Goal: Obtain resource: Download file/media

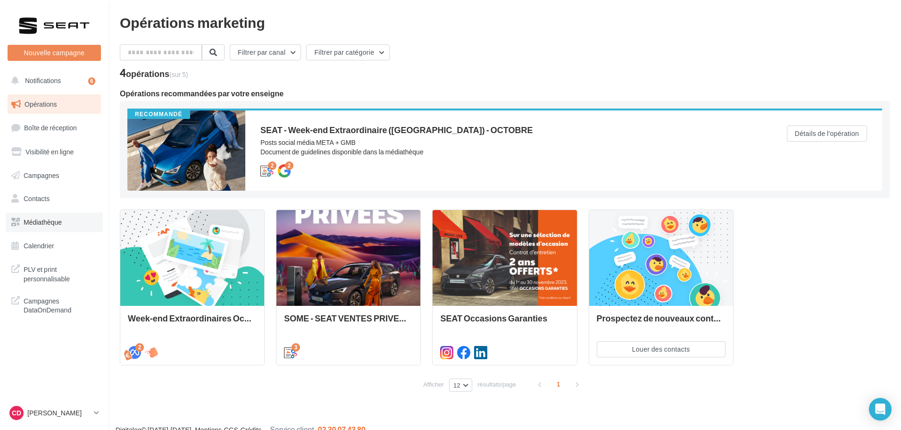
click at [44, 218] on span "Médiathèque" at bounding box center [43, 222] width 38 height 8
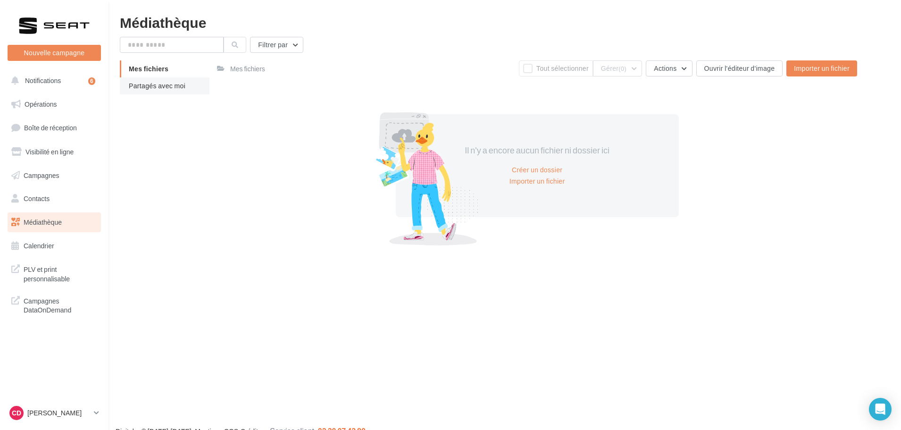
click at [148, 81] on li "Partagés avec moi" at bounding box center [165, 85] width 90 height 17
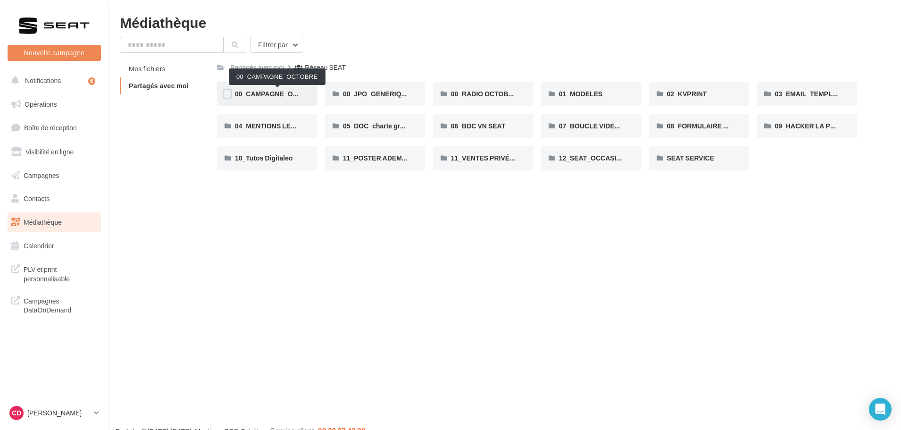
click at [282, 91] on span "00_CAMPAGNE_OCTOBRE" at bounding box center [278, 94] width 86 height 8
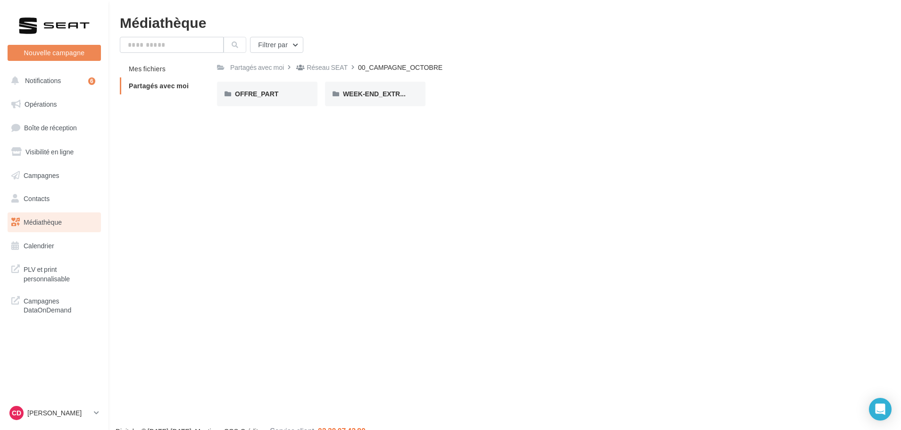
click at [282, 91] on div "OFFRE_PART" at bounding box center [267, 93] width 65 height 9
click at [282, 91] on div "ARONA" at bounding box center [267, 93] width 65 height 9
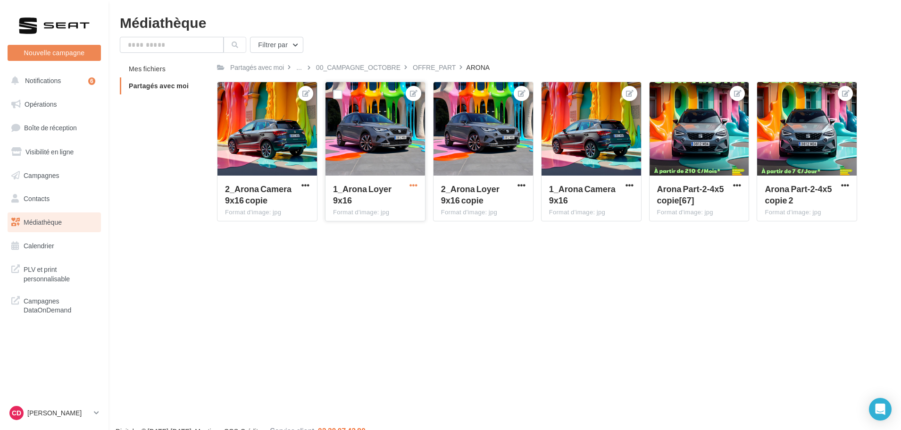
click at [412, 186] on span "button" at bounding box center [413, 185] width 8 height 8
click at [378, 253] on button "Copier l'URL" at bounding box center [370, 252] width 97 height 25
click at [368, 66] on div "L'url a bien été copiée dans le presse-papier" at bounding box center [450, 55] width 172 height 25
click at [368, 66] on div "00_CAMPAGNE_OCTOBRE" at bounding box center [358, 67] width 84 height 9
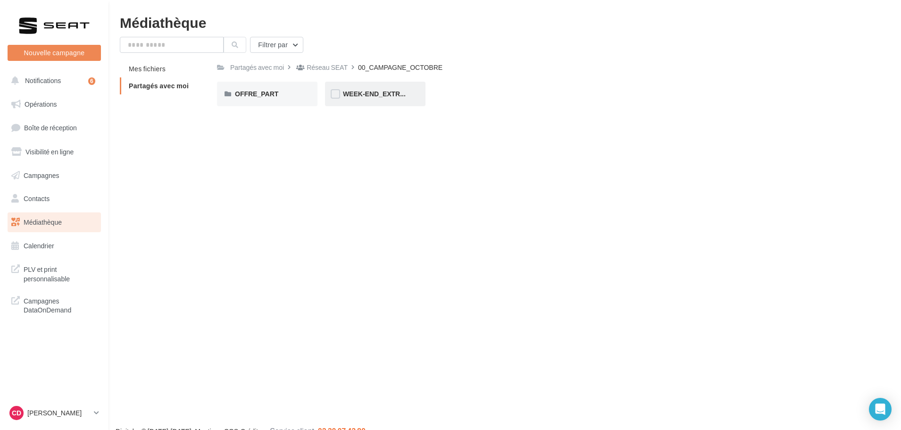
click at [372, 99] on div "WEEK-END_EXTRAORDINAIRE" at bounding box center [375, 94] width 100 height 25
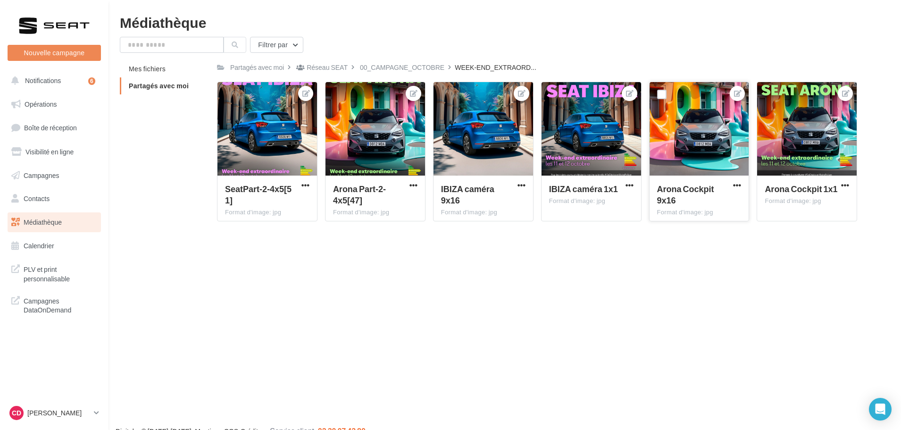
click at [731, 185] on button "button" at bounding box center [737, 185] width 12 height 9
click at [693, 223] on button "Télécharger" at bounding box center [694, 228] width 97 height 25
click at [342, 70] on div "Réseau SEAT" at bounding box center [326, 67] width 41 height 9
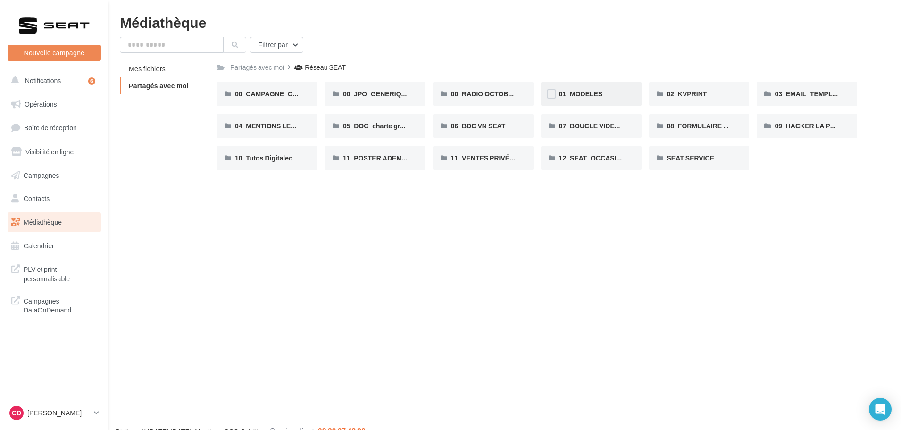
click at [589, 84] on div "01_MODELES" at bounding box center [591, 94] width 100 height 25
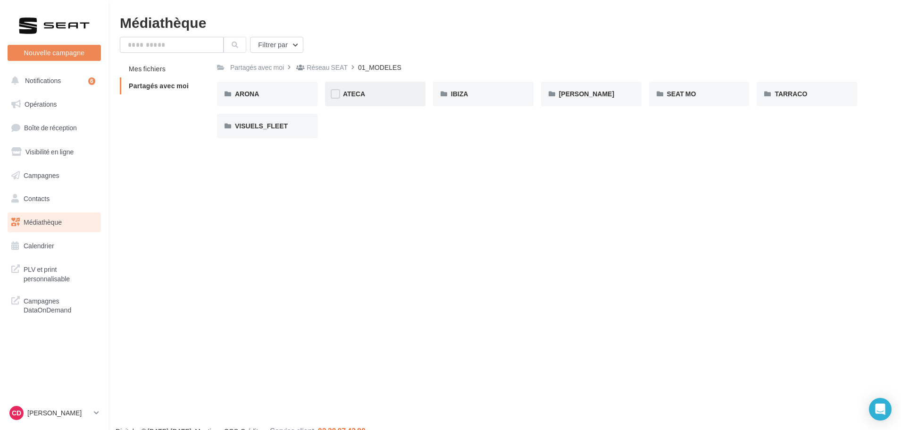
click at [326, 92] on div "ATECA" at bounding box center [375, 94] width 100 height 25
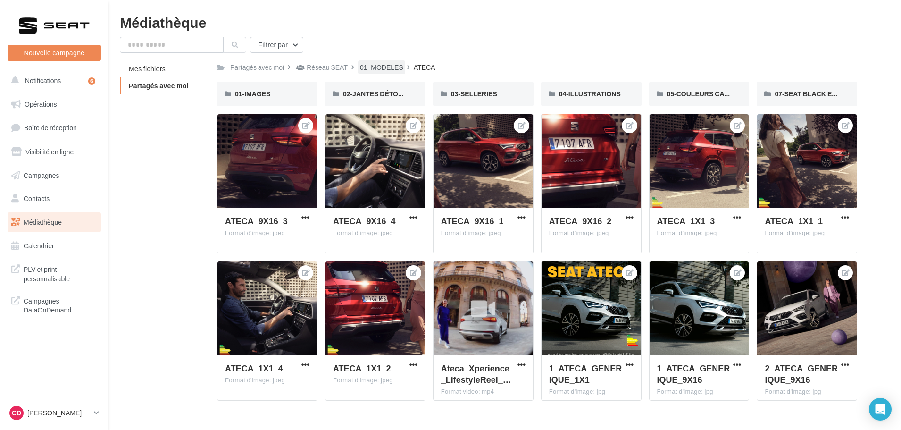
click at [381, 68] on div "01_MODELES" at bounding box center [381, 67] width 43 height 9
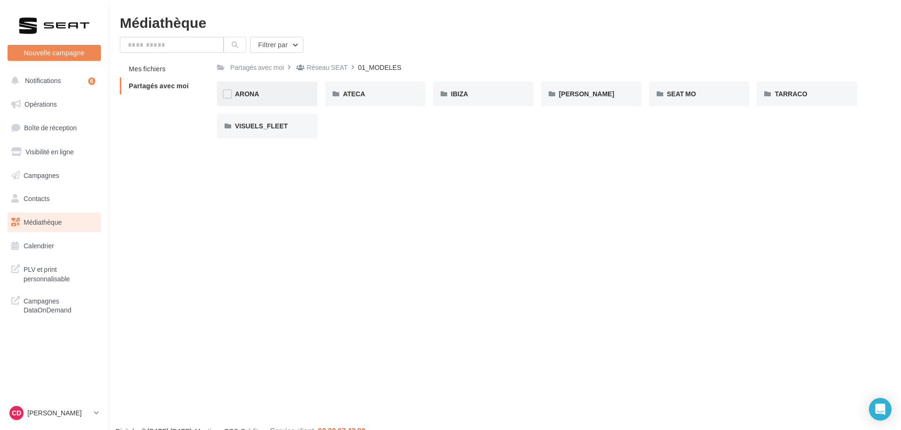
click at [266, 92] on div "ARONA" at bounding box center [267, 93] width 65 height 9
click at [272, 93] on div "01-IMAGES" at bounding box center [267, 93] width 65 height 9
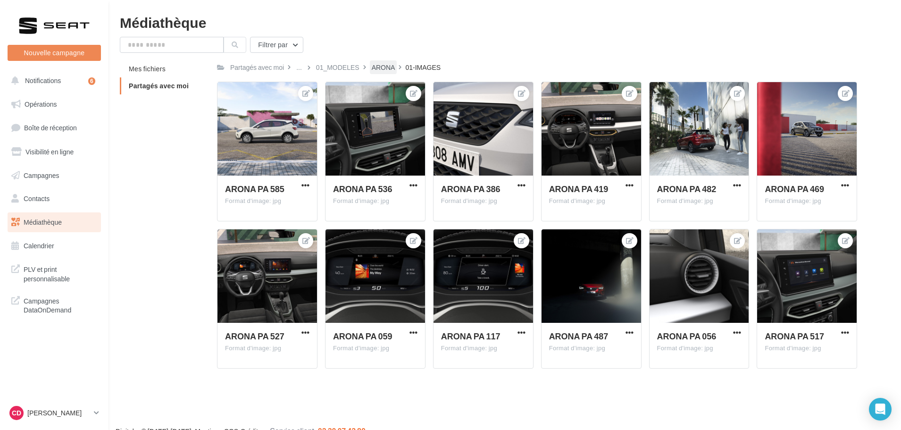
click at [379, 69] on div "ARONA" at bounding box center [384, 67] width 24 height 9
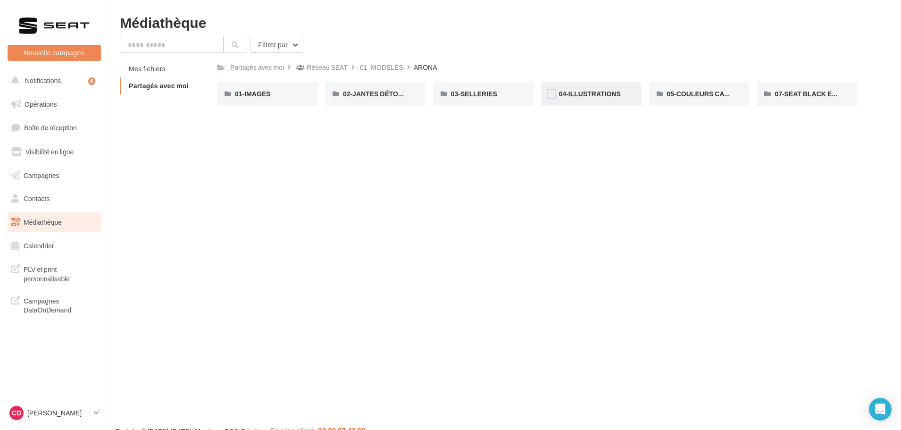
click at [610, 93] on span "04-ILLUSTRATIONS" at bounding box center [590, 94] width 62 height 8
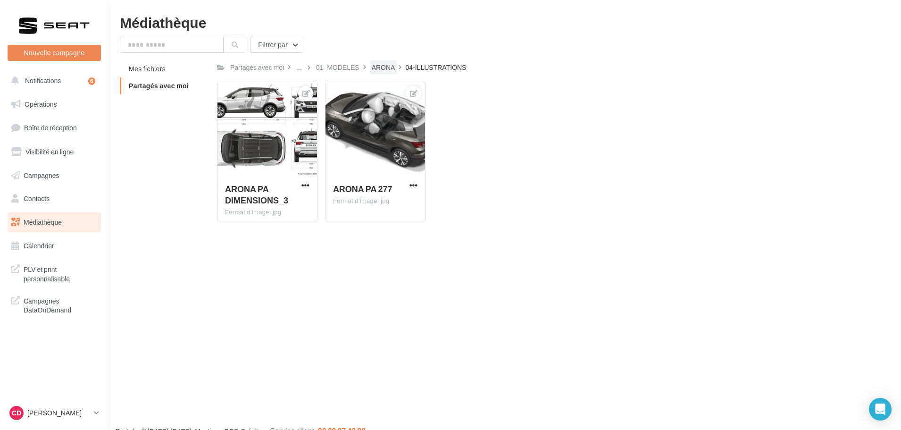
click at [392, 63] on div "ARONA" at bounding box center [384, 67] width 24 height 9
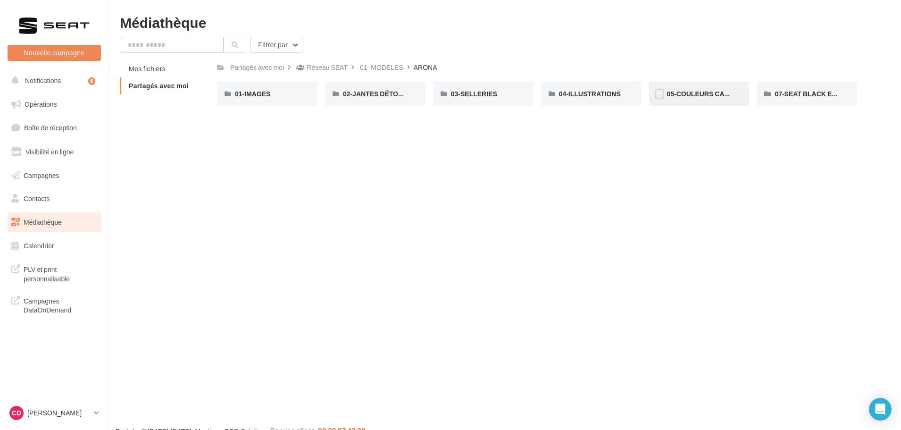
click at [685, 88] on div "05-COULEURS CARROSSERIES" at bounding box center [699, 94] width 100 height 25
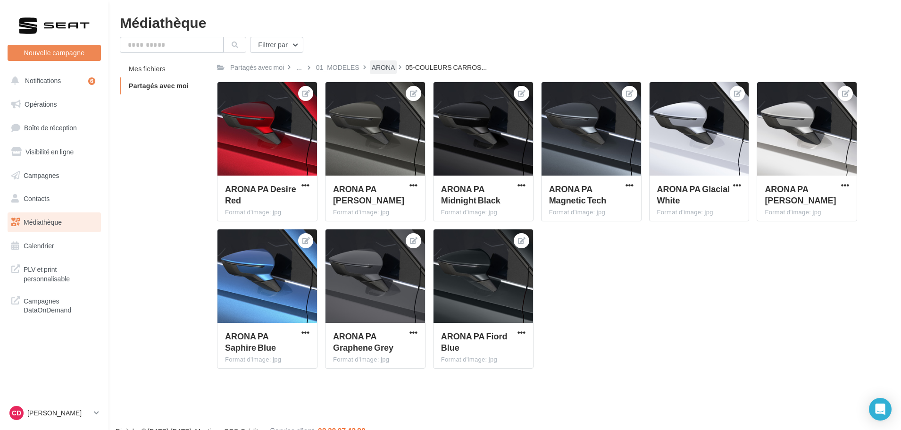
click at [379, 73] on div "ARONA" at bounding box center [383, 67] width 27 height 14
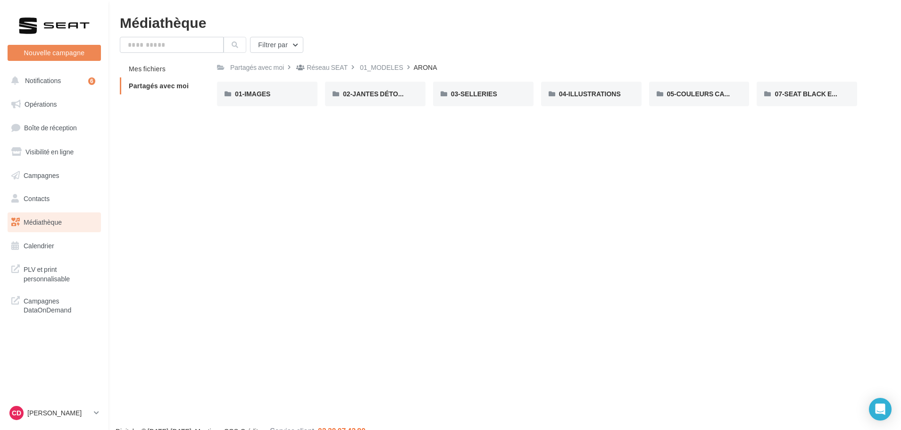
click at [379, 73] on div "01_MODELES" at bounding box center [381, 67] width 47 height 14
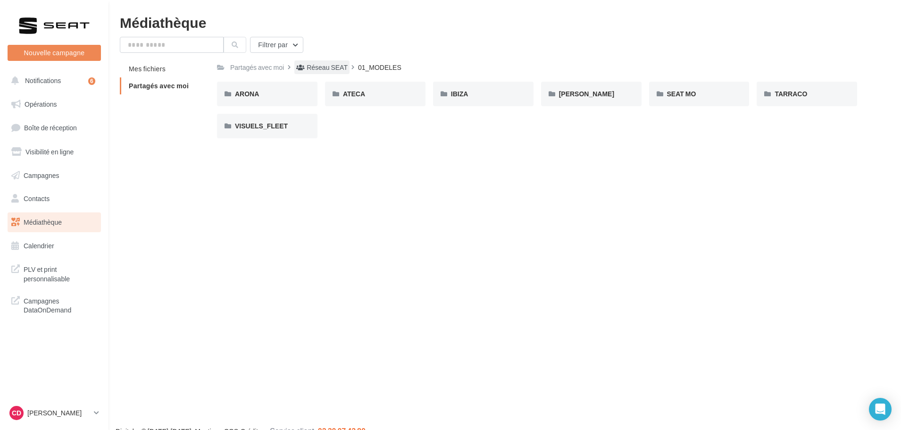
click at [327, 64] on div "Réseau SEAT" at bounding box center [326, 67] width 41 height 9
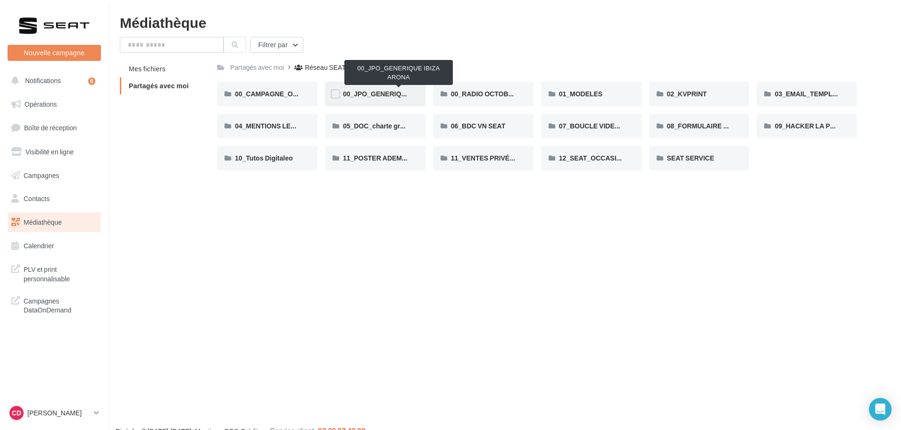
click at [371, 94] on span "00_JPO_GENERIQUE IBIZA ARONA" at bounding box center [399, 94] width 112 height 8
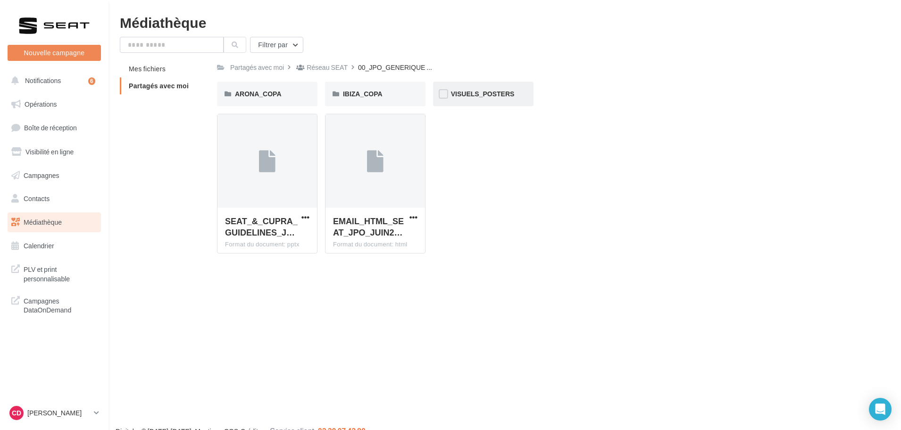
click at [504, 100] on div "VISUELS_POSTERS" at bounding box center [483, 94] width 100 height 25
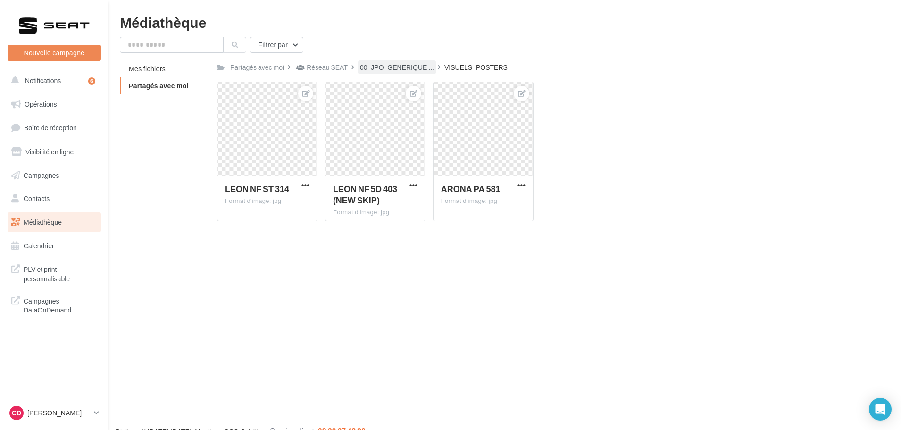
click at [397, 70] on span "00_JPO_GENERIQUE ..." at bounding box center [397, 67] width 74 height 9
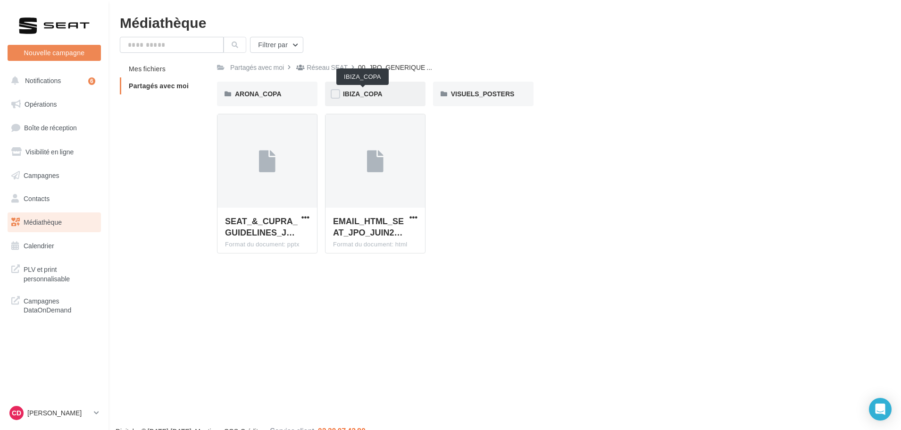
click at [379, 96] on span "IBIZA_COPA" at bounding box center [363, 94] width 40 height 8
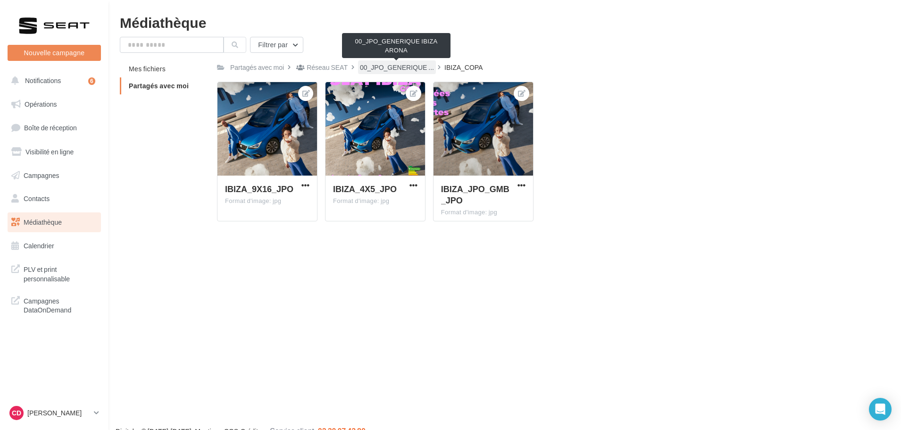
click at [396, 70] on span "00_JPO_GENERIQUE ..." at bounding box center [397, 67] width 74 height 9
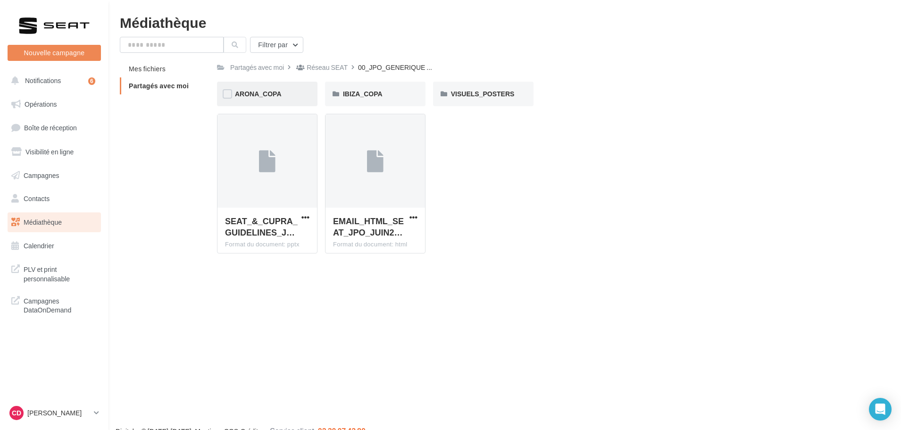
click at [284, 86] on div "ARONA_COPA" at bounding box center [267, 94] width 100 height 25
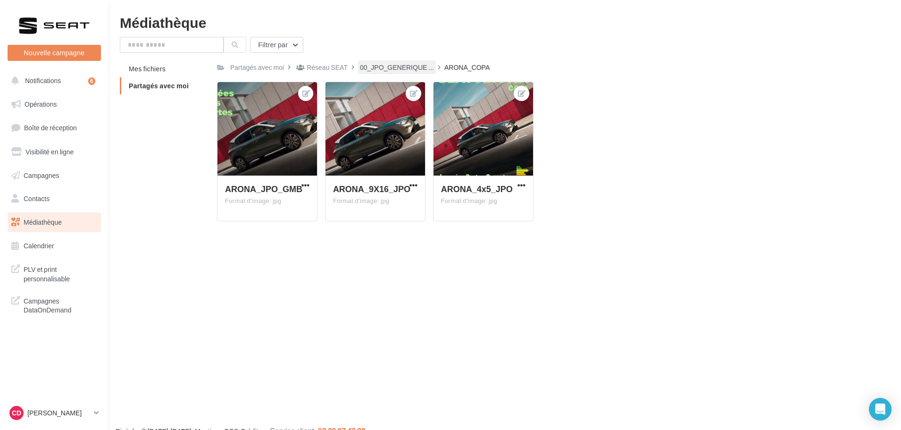
click at [380, 73] on div "00_JPO_GENERIQUE ..." at bounding box center [397, 67] width 78 height 14
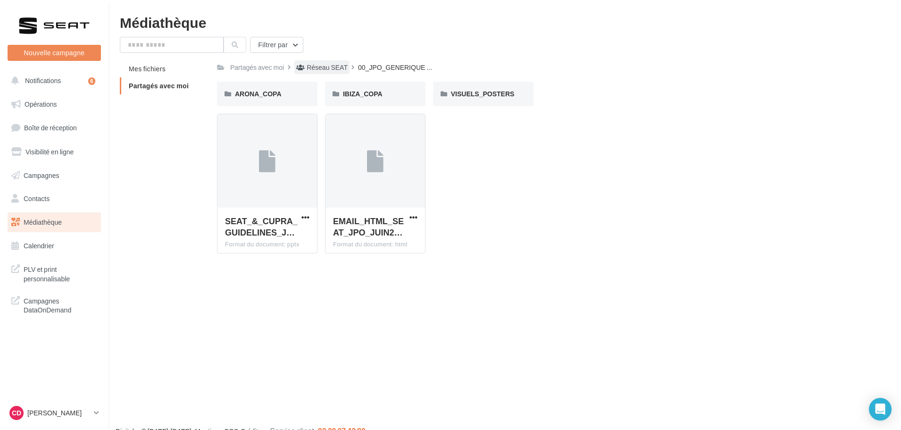
click at [339, 70] on div "Réseau SEAT" at bounding box center [326, 67] width 41 height 9
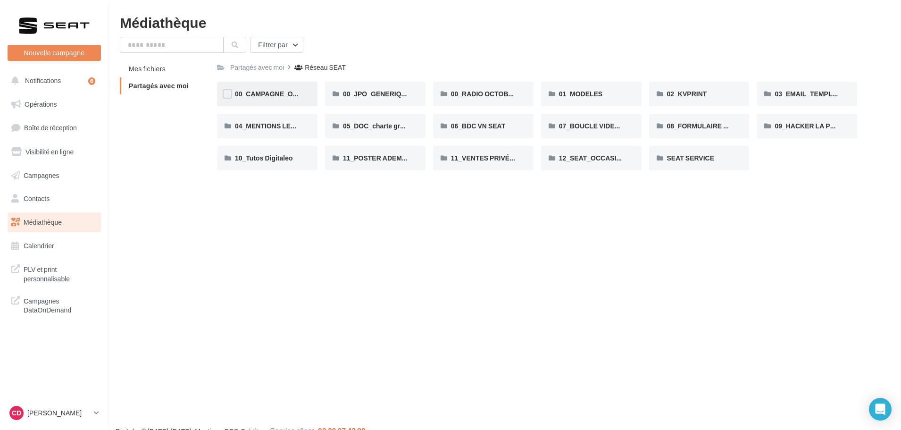
click at [289, 105] on div "00_CAMPAGNE_OCTOBRE" at bounding box center [267, 94] width 100 height 25
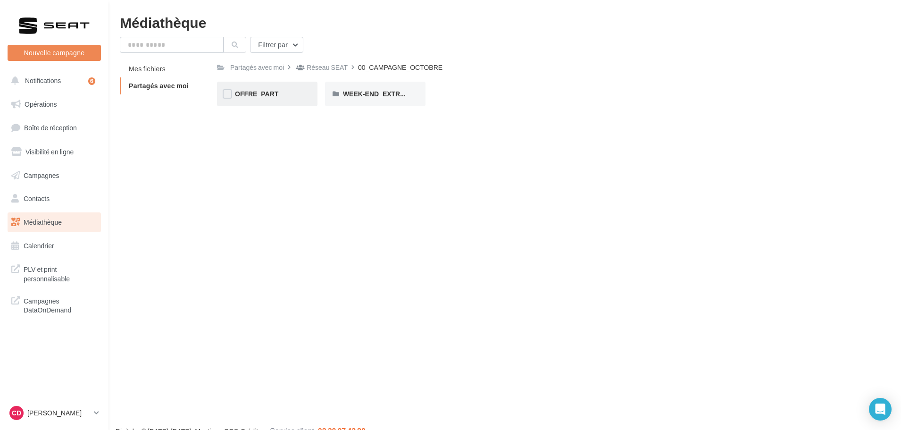
click at [281, 94] on div "OFFRE_PART" at bounding box center [267, 93] width 65 height 9
click at [415, 96] on div "IBIZA" at bounding box center [375, 94] width 100 height 25
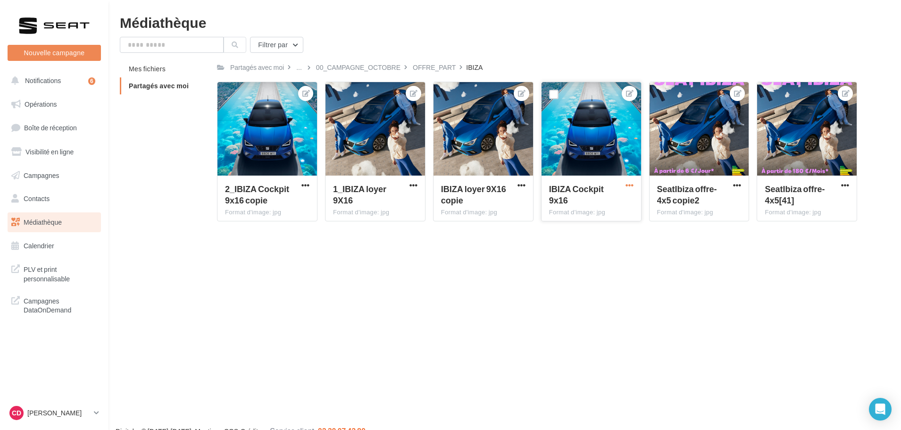
click at [625, 181] on span "button" at bounding box center [629, 185] width 8 height 8
click at [592, 237] on button "Télécharger" at bounding box center [586, 228] width 97 height 25
